Goal: Information Seeking & Learning: Find specific fact

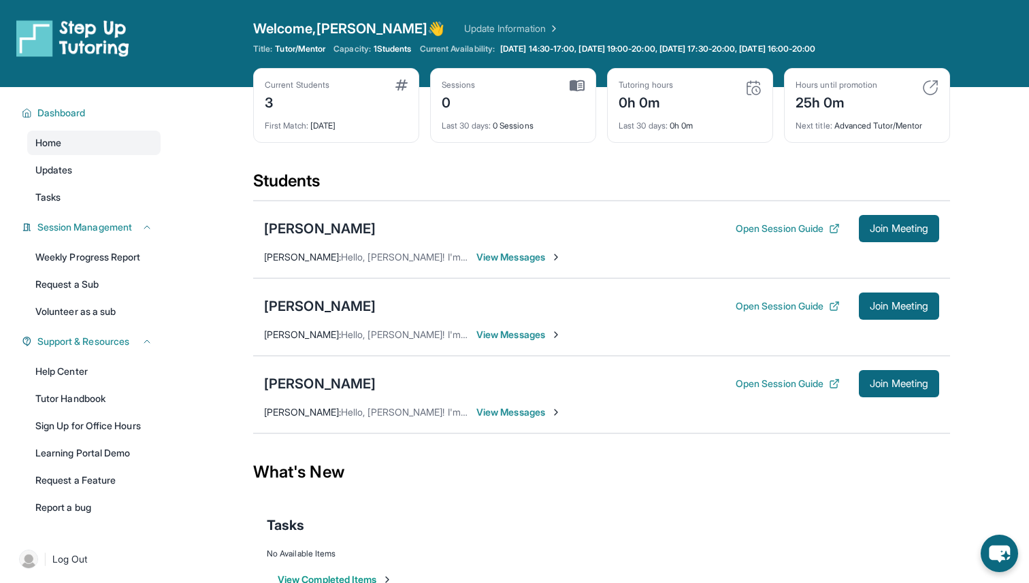
scroll to position [87, 0]
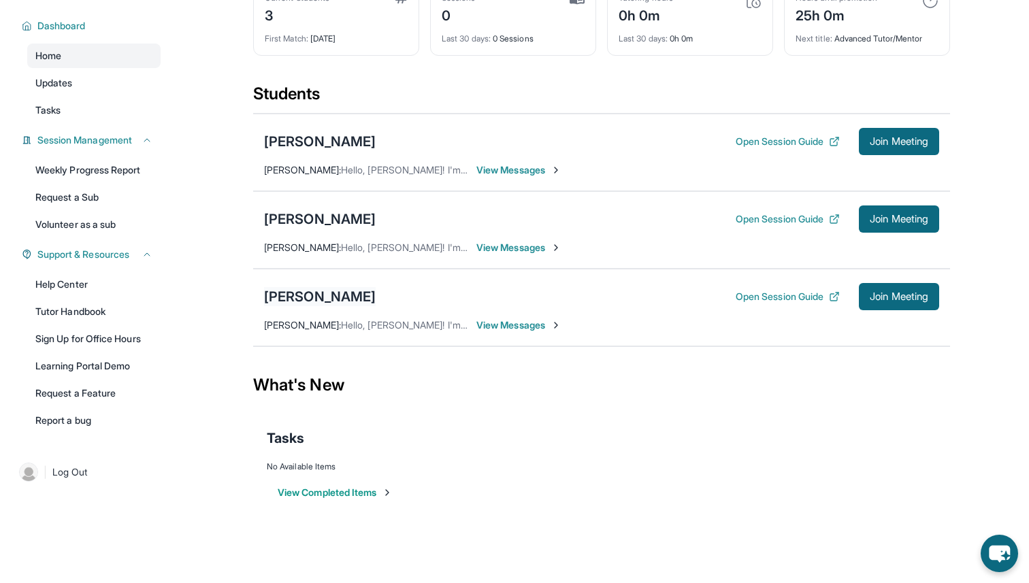
click at [291, 294] on div "[PERSON_NAME]" at bounding box center [320, 296] width 112 height 19
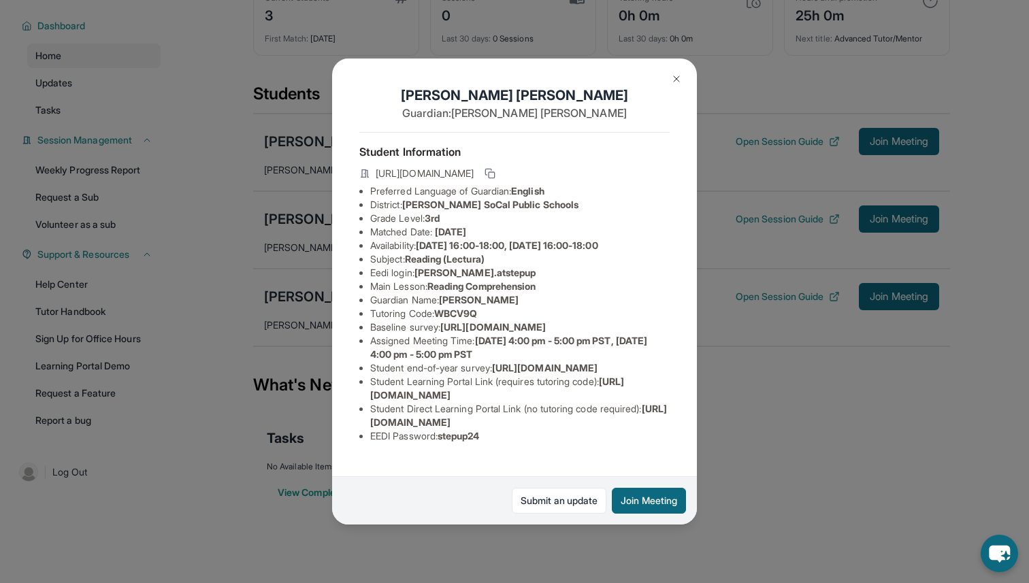
scroll to position [0, 0]
click at [677, 72] on button at bounding box center [676, 78] width 27 height 27
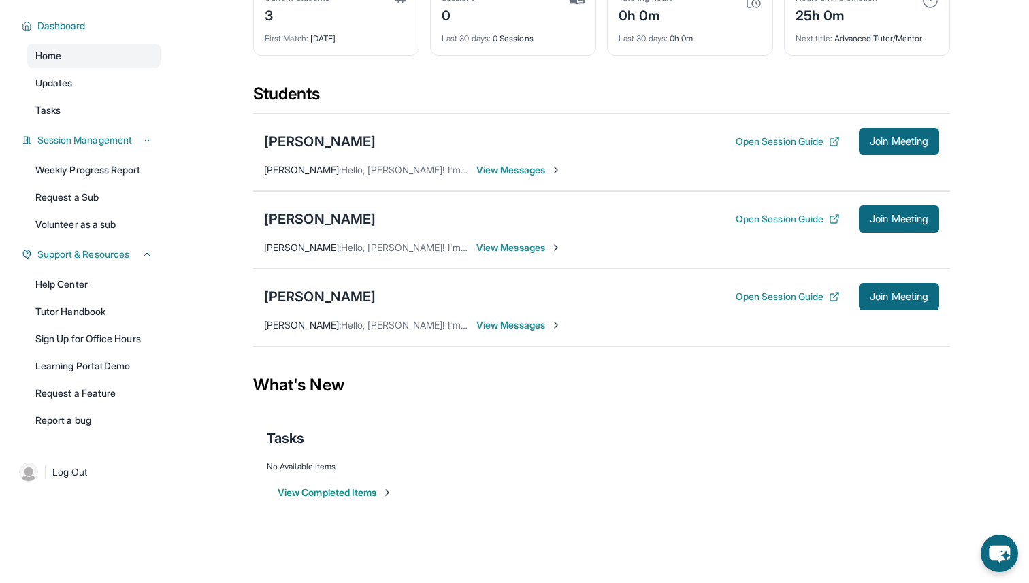
click at [326, 212] on div "[PERSON_NAME]" at bounding box center [320, 219] width 112 height 19
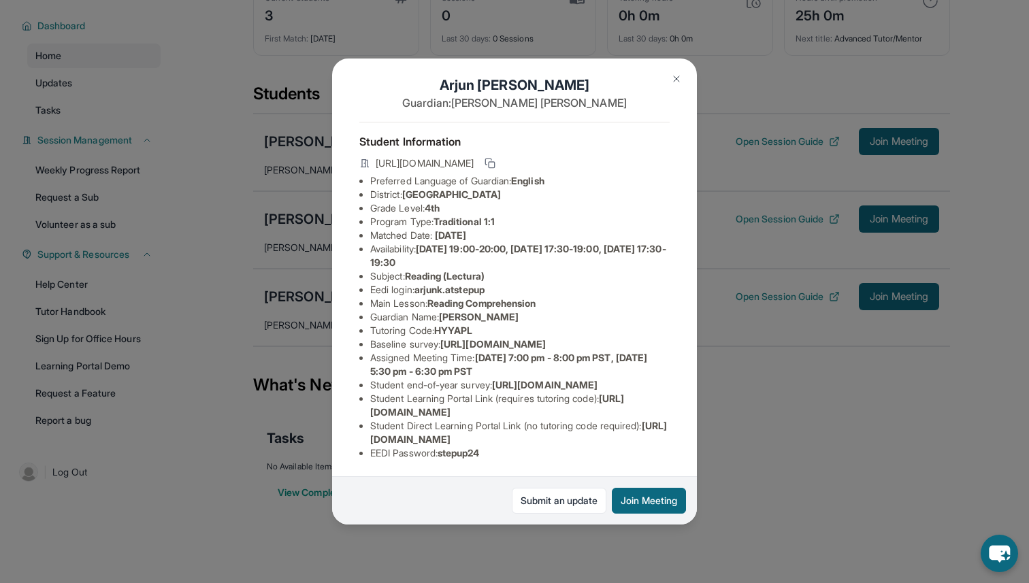
scroll to position [106, 0]
click at [676, 74] on img at bounding box center [676, 79] width 11 height 11
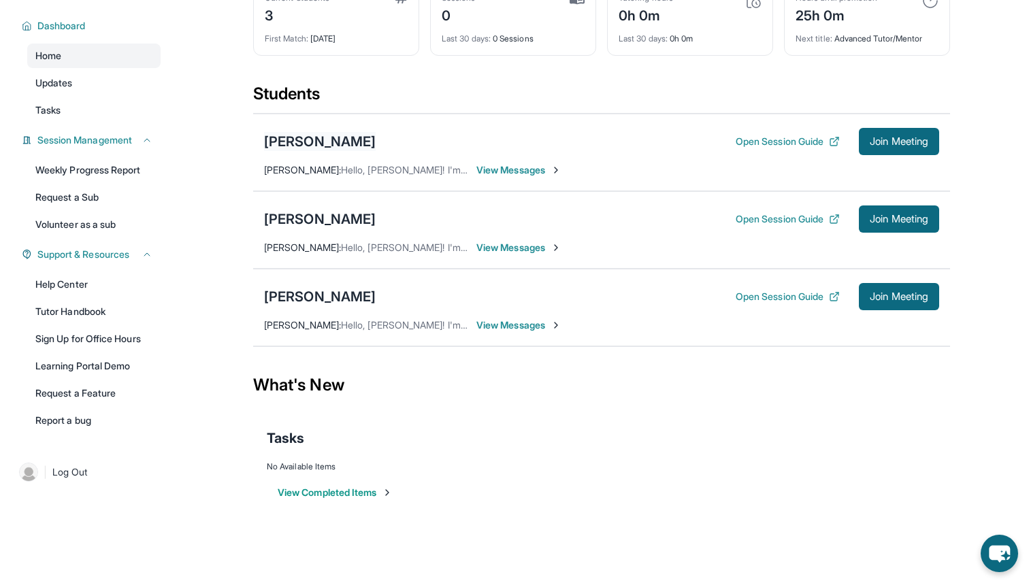
click at [331, 142] on div "[PERSON_NAME]" at bounding box center [320, 141] width 112 height 19
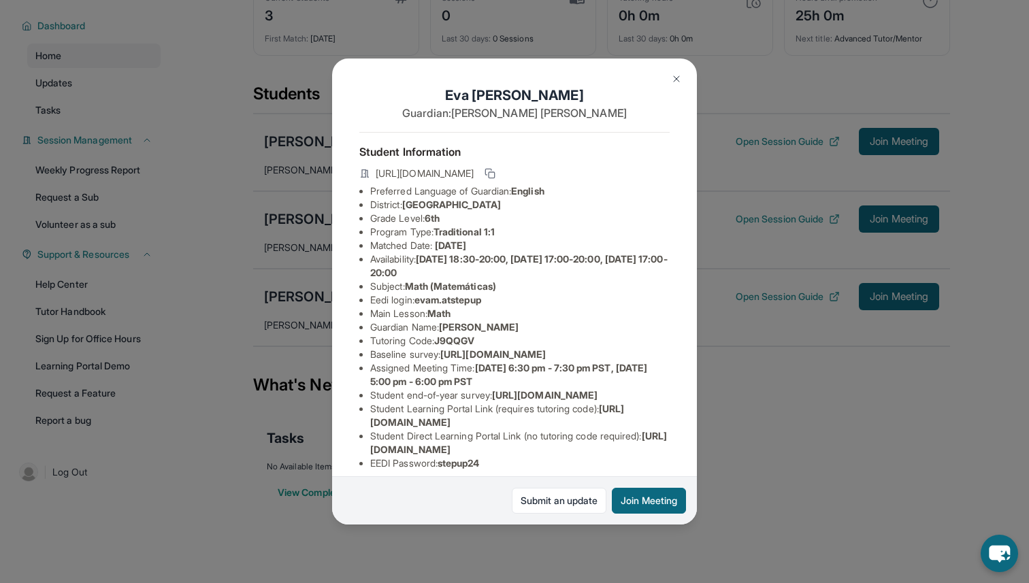
click at [681, 75] on img at bounding box center [676, 79] width 11 height 11
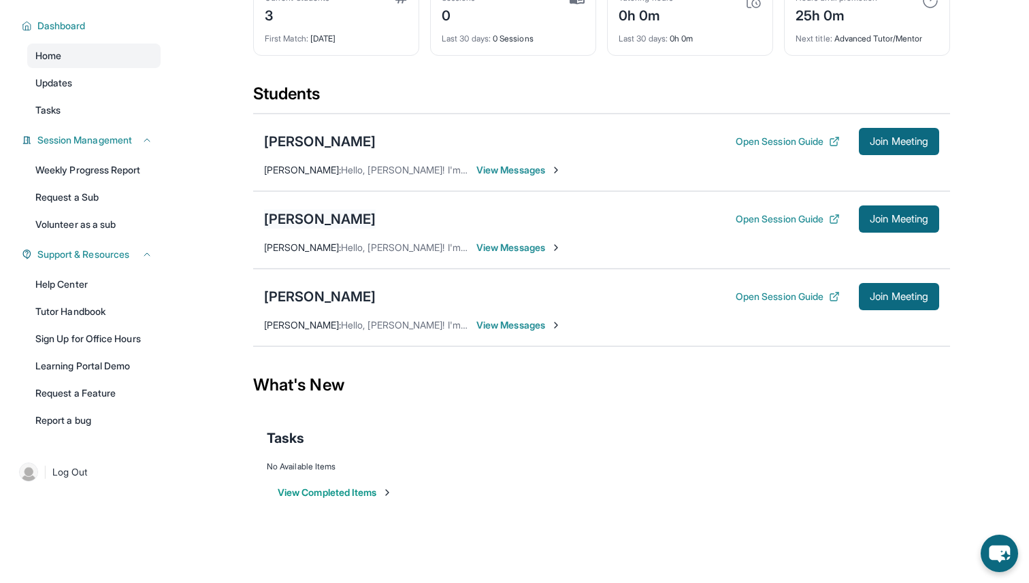
click at [317, 213] on div "[PERSON_NAME]" at bounding box center [320, 219] width 112 height 19
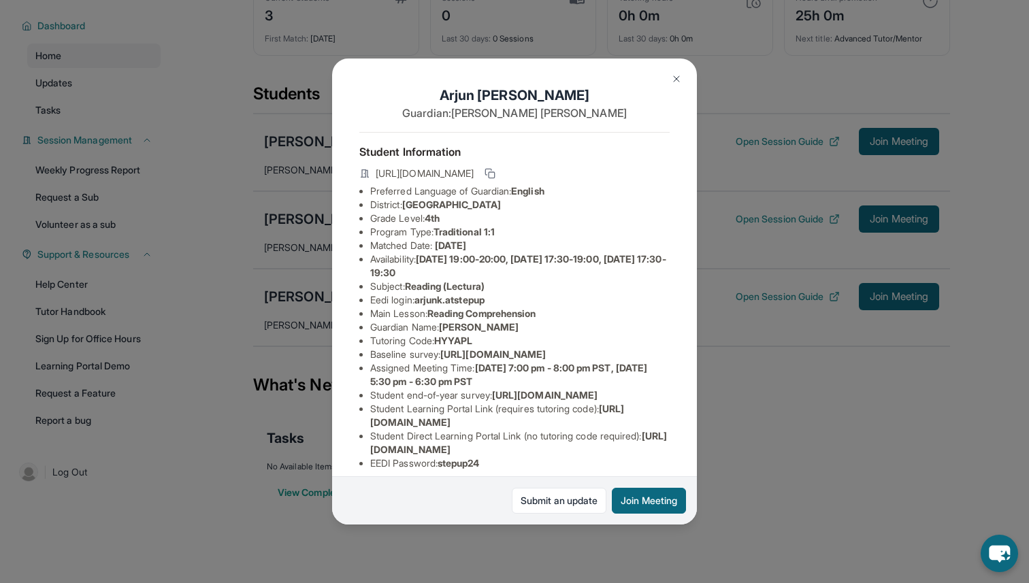
click at [679, 77] on img at bounding box center [676, 79] width 11 height 11
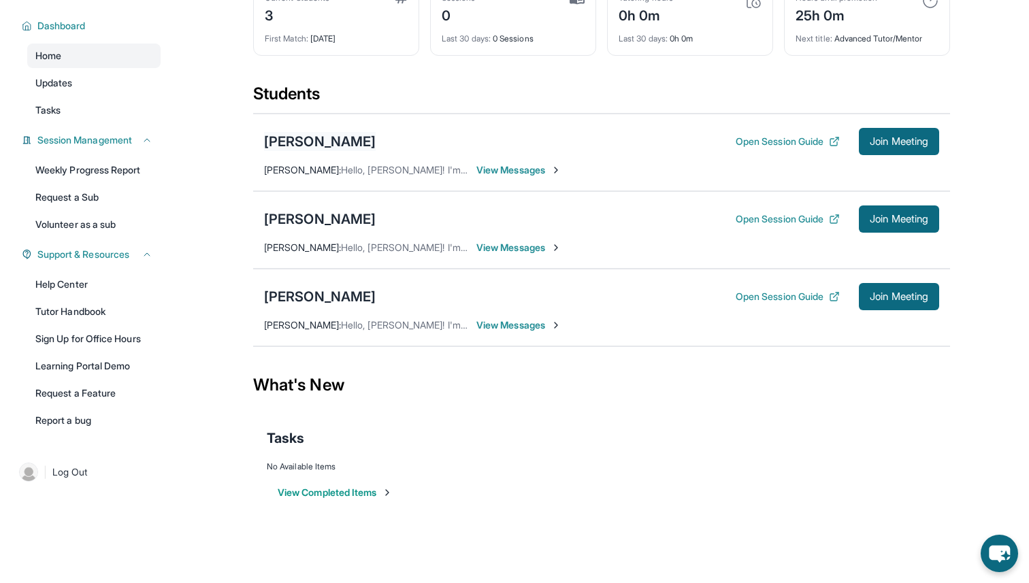
click at [331, 143] on div "[PERSON_NAME]" at bounding box center [320, 141] width 112 height 19
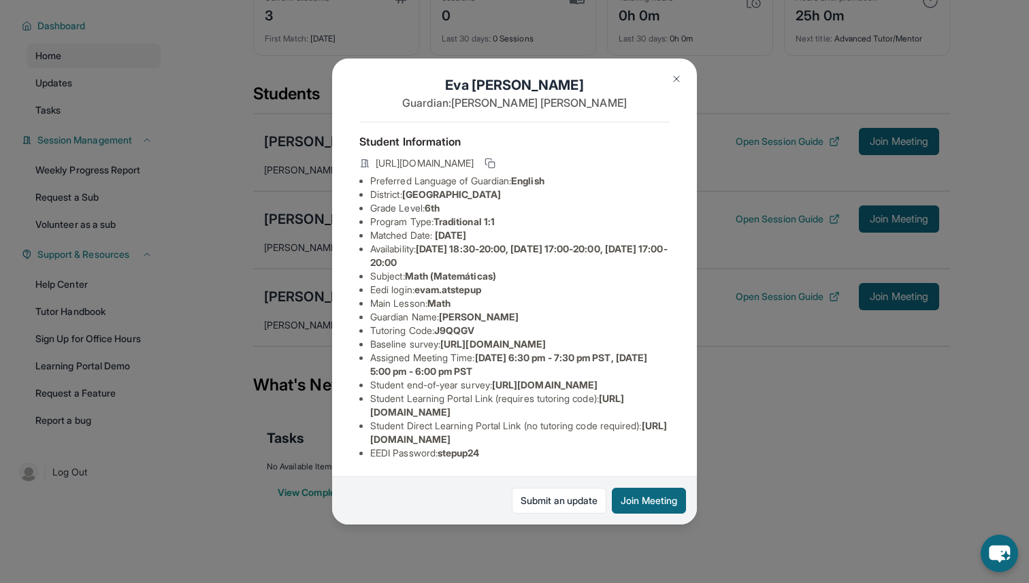
click at [681, 72] on button at bounding box center [676, 78] width 27 height 27
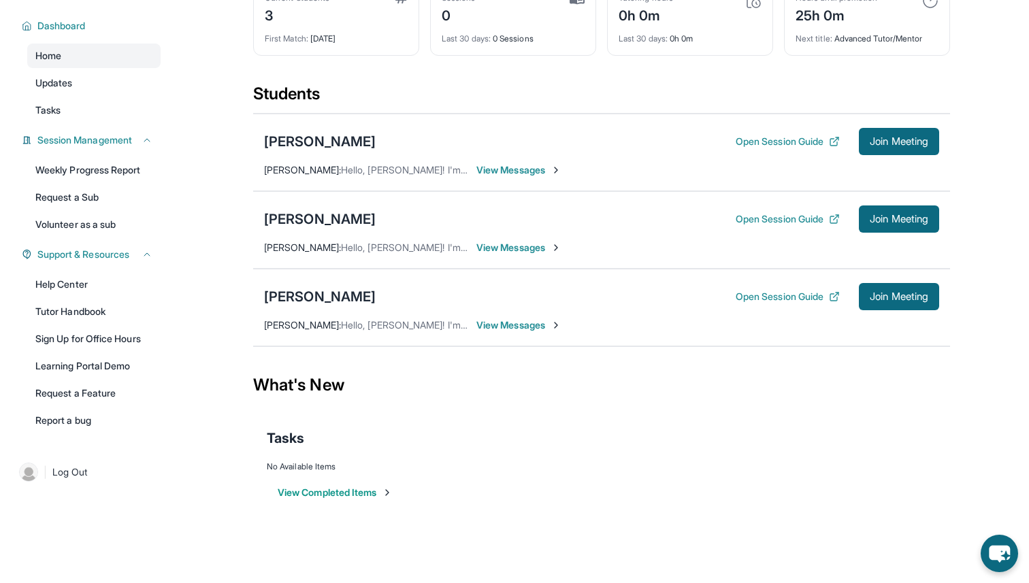
scroll to position [0, 0]
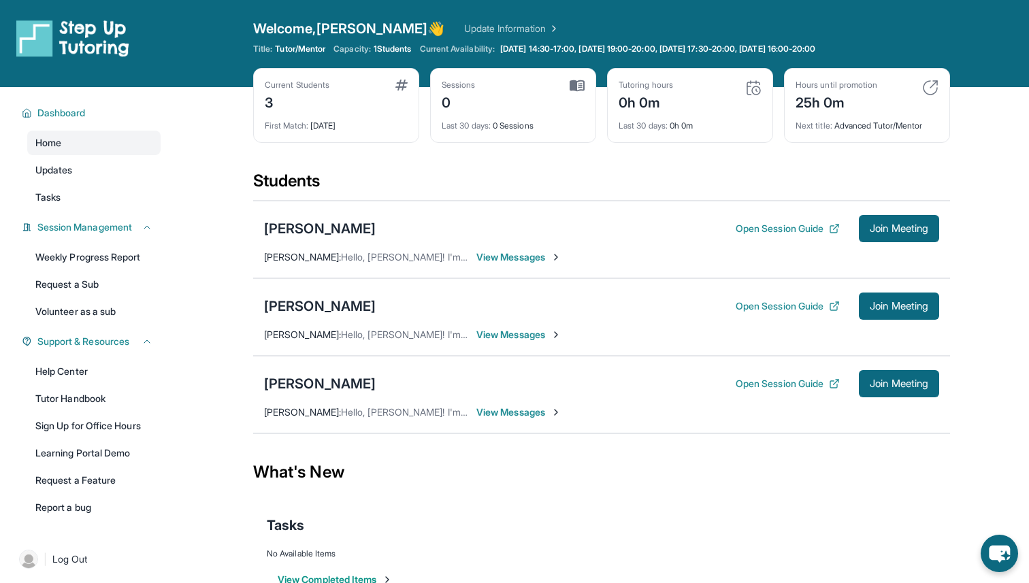
click at [480, 25] on link "Update Information" at bounding box center [511, 29] width 95 height 14
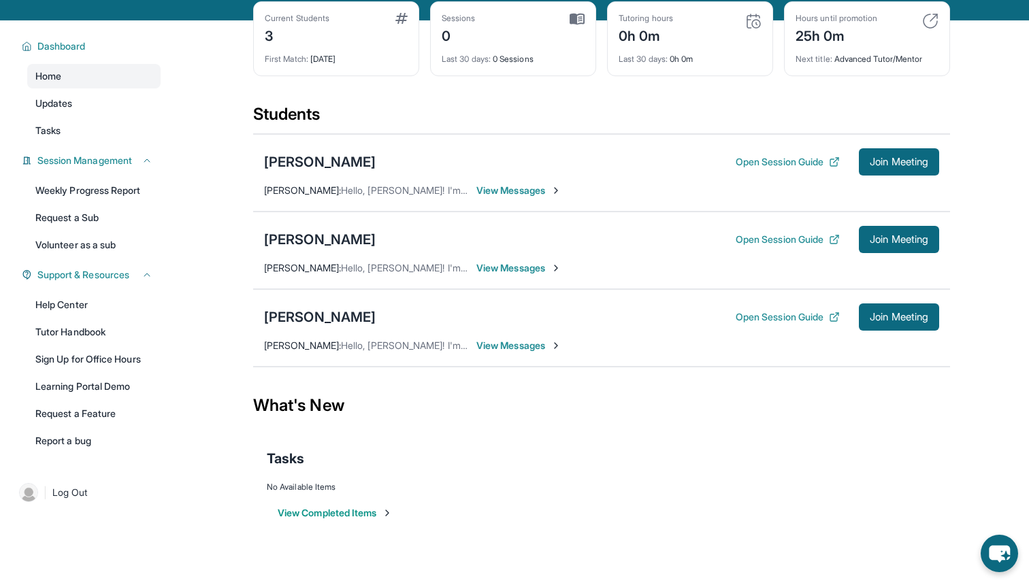
scroll to position [67, 0]
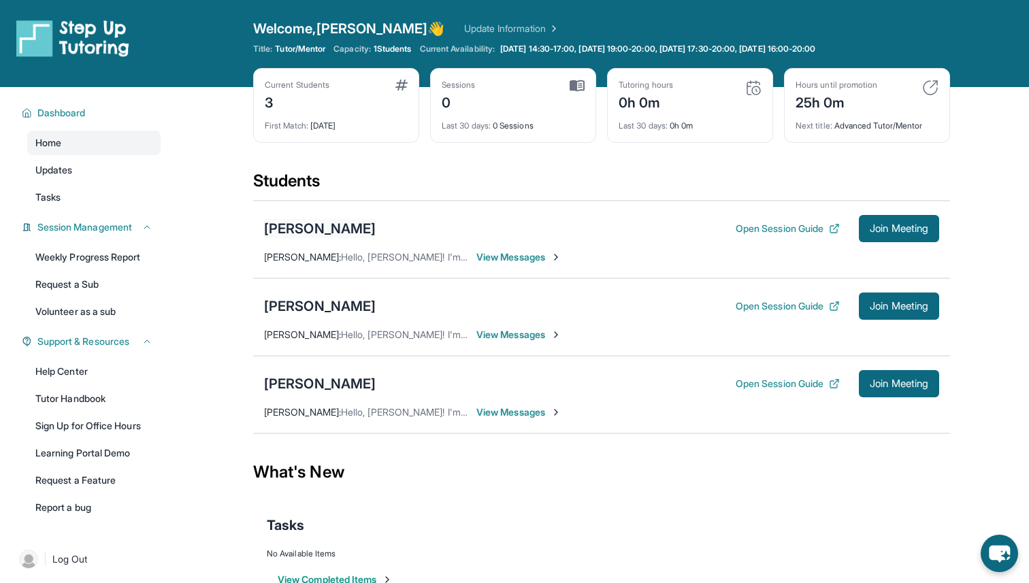
click at [319, 229] on div "[PERSON_NAME]" at bounding box center [320, 228] width 112 height 19
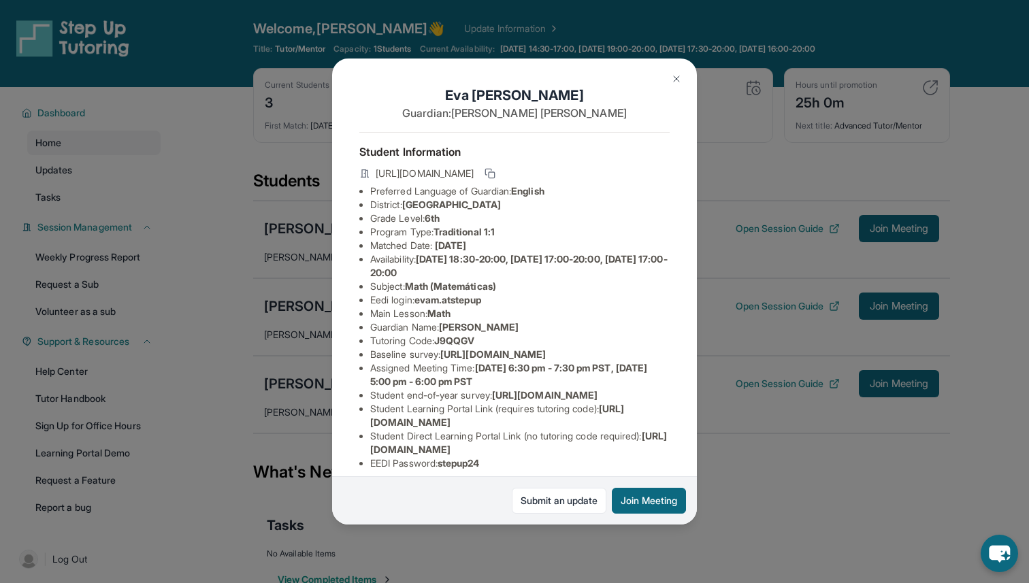
drag, startPoint x: 408, startPoint y: 207, endPoint x: 563, endPoint y: 207, distance: 154.5
click at [563, 207] on li "District: [GEOGRAPHIC_DATA]" at bounding box center [519, 205] width 299 height 14
copy span "[GEOGRAPHIC_DATA]"
click at [268, 261] on div "[PERSON_NAME] Guardian: [PERSON_NAME] Student Information [URL][DOMAIN_NAME] Pr…" at bounding box center [514, 291] width 1029 height 583
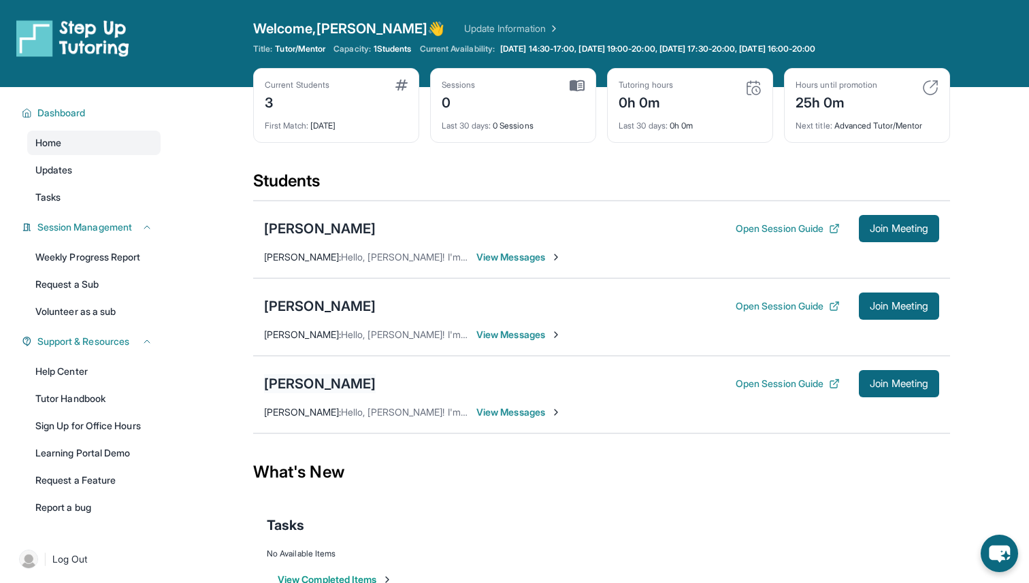
click at [343, 377] on div "[PERSON_NAME]" at bounding box center [320, 383] width 112 height 19
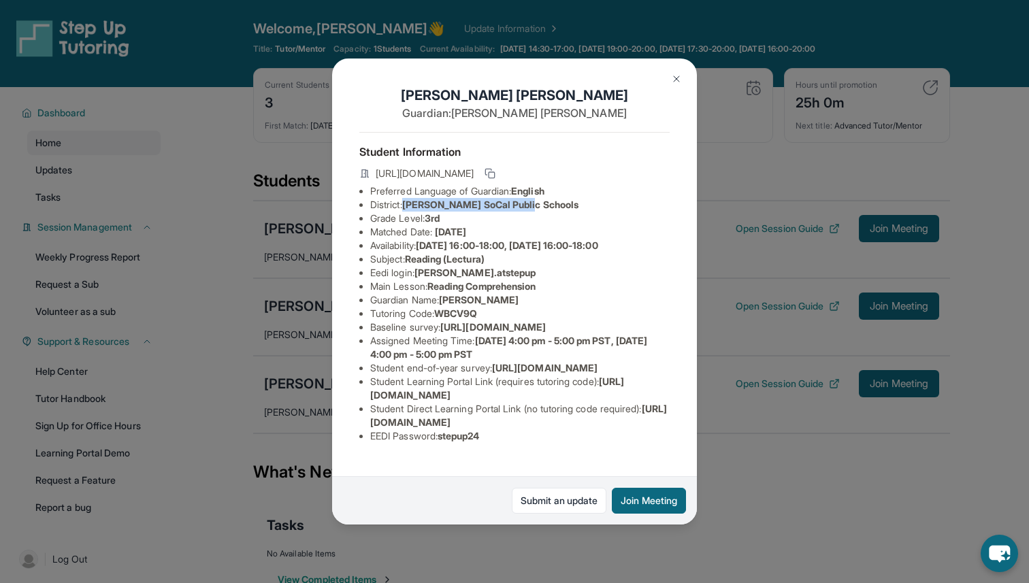
drag, startPoint x: 409, startPoint y: 205, endPoint x: 534, endPoint y: 207, distance: 125.3
click at [534, 207] on li "District: [PERSON_NAME] SoCal Public Schools" at bounding box center [519, 205] width 299 height 14
copy span "[PERSON_NAME] SoCal Public Schools"
click at [218, 175] on div "Matthew Vizcarra Guardian: Elizabeth Hernandez Student Information https://stud…" at bounding box center [514, 291] width 1029 height 583
